Goal: Download file/media

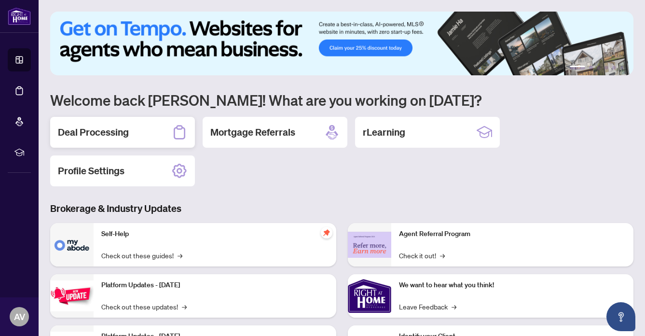
click at [110, 131] on h2 "Deal Processing" at bounding box center [93, 132] width 71 height 14
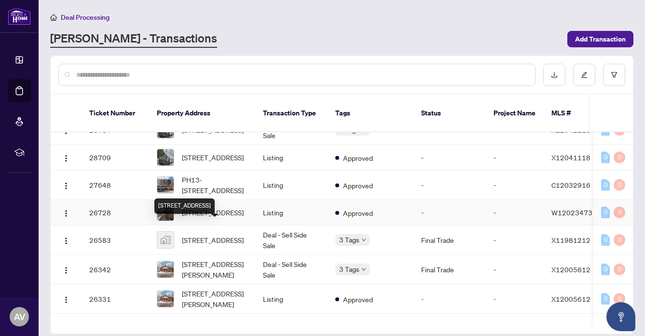
scroll to position [1402, 0]
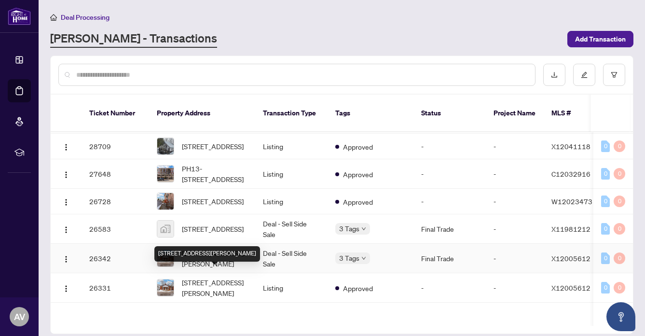
click at [218, 269] on span "[STREET_ADDRESS][PERSON_NAME]" at bounding box center [215, 257] width 66 height 21
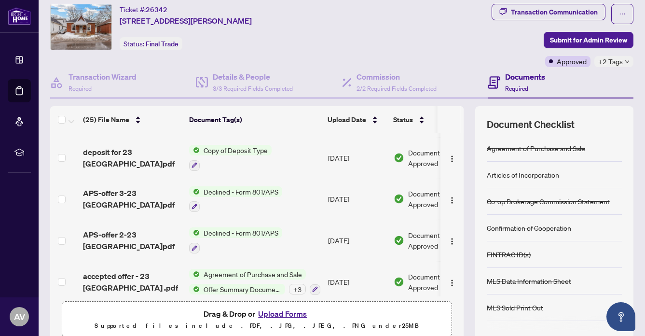
scroll to position [26, 0]
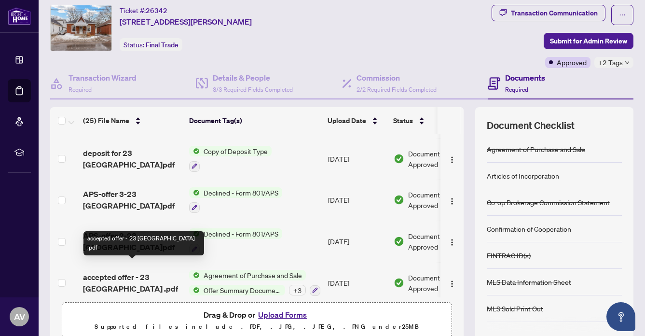
click at [129, 271] on span "accepted offer - 23 [GEOGRAPHIC_DATA] .pdf" at bounding box center [132, 282] width 98 height 23
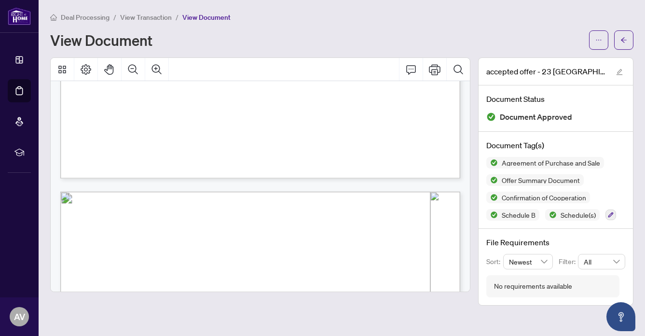
scroll to position [930, 0]
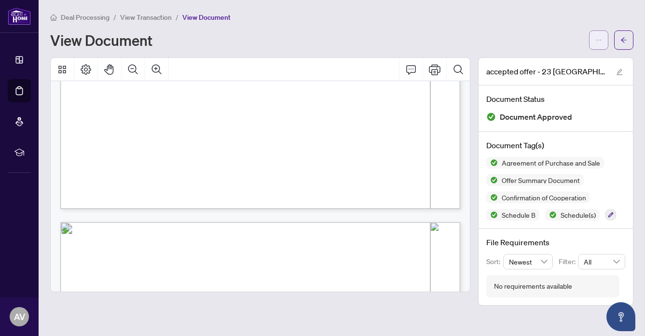
click at [601, 41] on icon "ellipsis" at bounding box center [598, 40] width 7 height 7
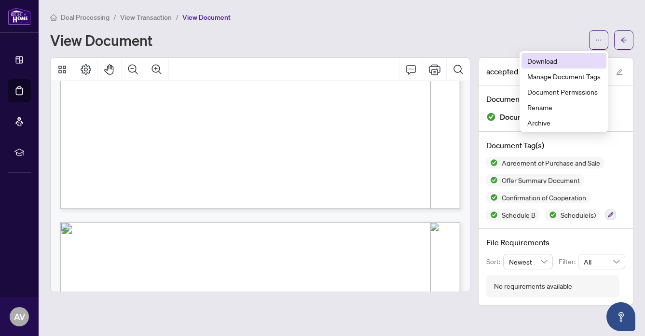
click at [533, 55] on span "Download" at bounding box center [563, 60] width 73 height 11
